Goal: Information Seeking & Learning: Learn about a topic

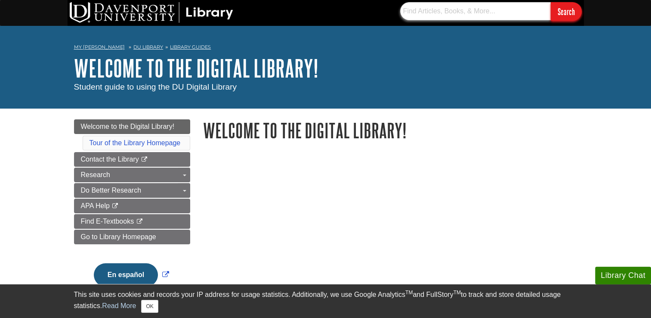
click at [449, 13] on input "text" at bounding box center [475, 11] width 151 height 18
type input "why are ancient statues of women significant to todays day in age"
click at [572, 15] on input "Search" at bounding box center [566, 11] width 31 height 19
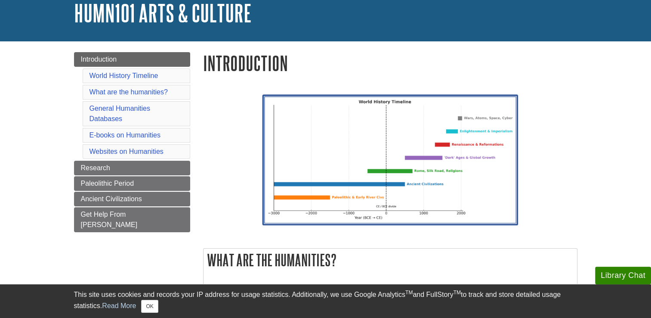
scroll to position [57, 0]
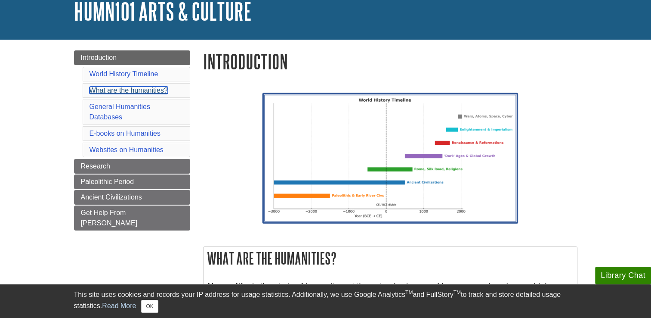
click at [134, 89] on link "What are the humanities?" at bounding box center [129, 90] width 78 height 7
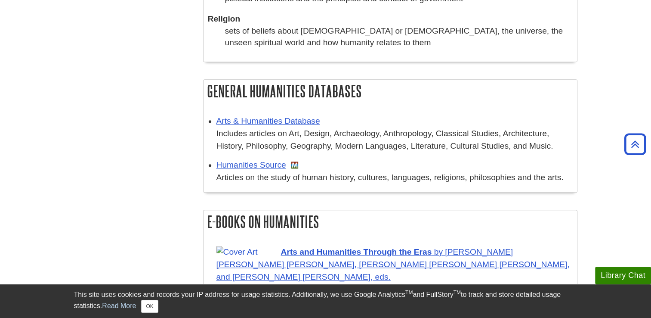
scroll to position [727, 0]
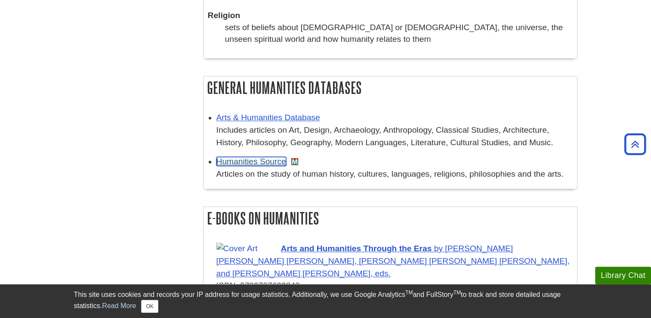
click at [253, 162] on link "Humanities Source" at bounding box center [252, 161] width 70 height 9
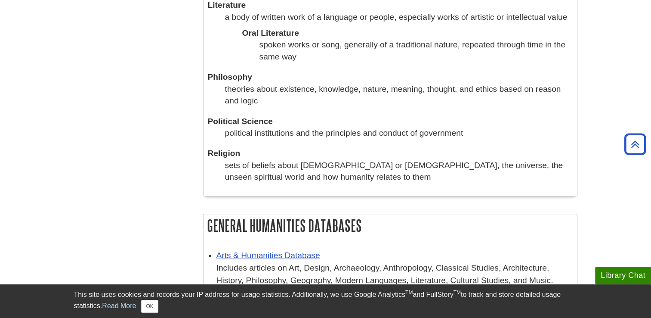
scroll to position [640, 0]
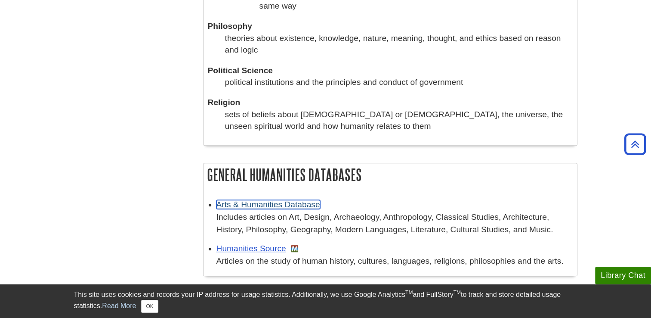
click at [298, 206] on link "Arts & Humanities Database" at bounding box center [269, 204] width 104 height 9
